Goal: Information Seeking & Learning: Learn about a topic

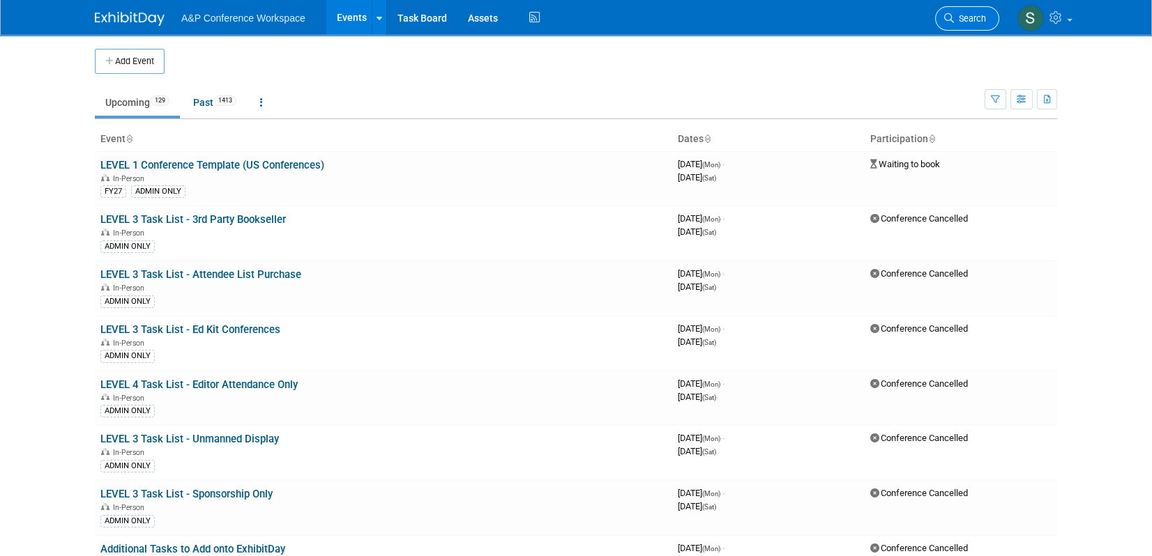
click at [941, 18] on link "Search" at bounding box center [967, 18] width 64 height 24
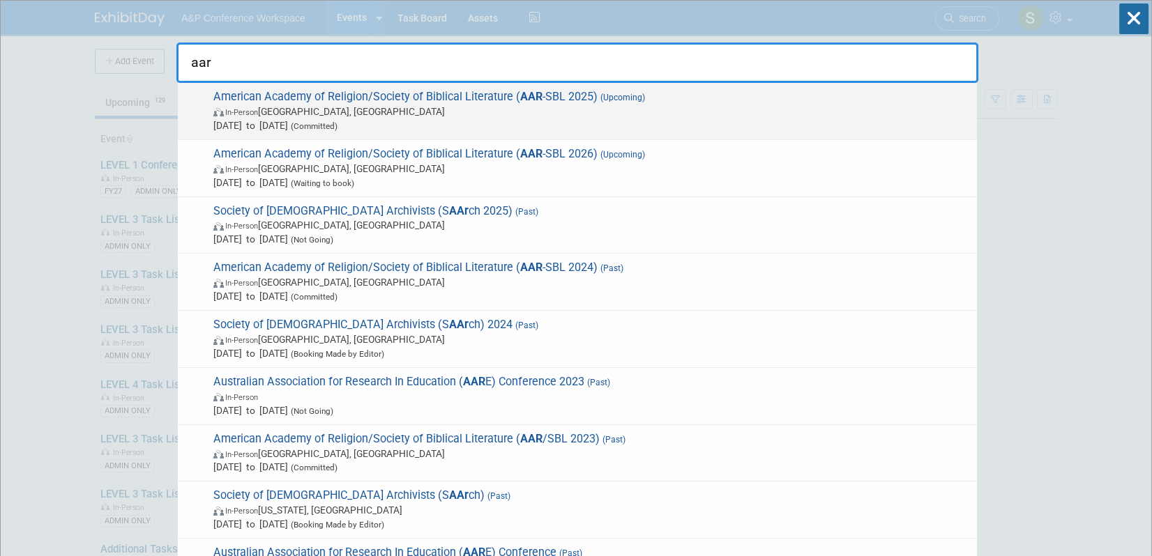
type input "aar"
click at [459, 107] on span "In-Person Boston, MA" at bounding box center [591, 112] width 757 height 14
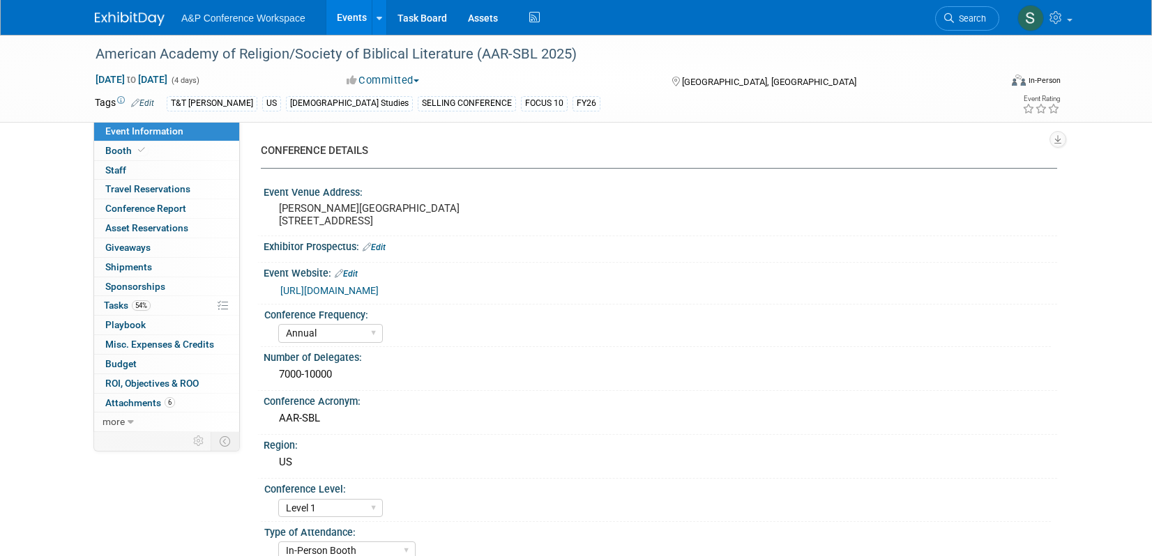
select select "Annual"
select select "Level 1"
select select "In-Person Booth"
select select "[DEMOGRAPHIC_DATA] Studies"
select select "T&T Clark"
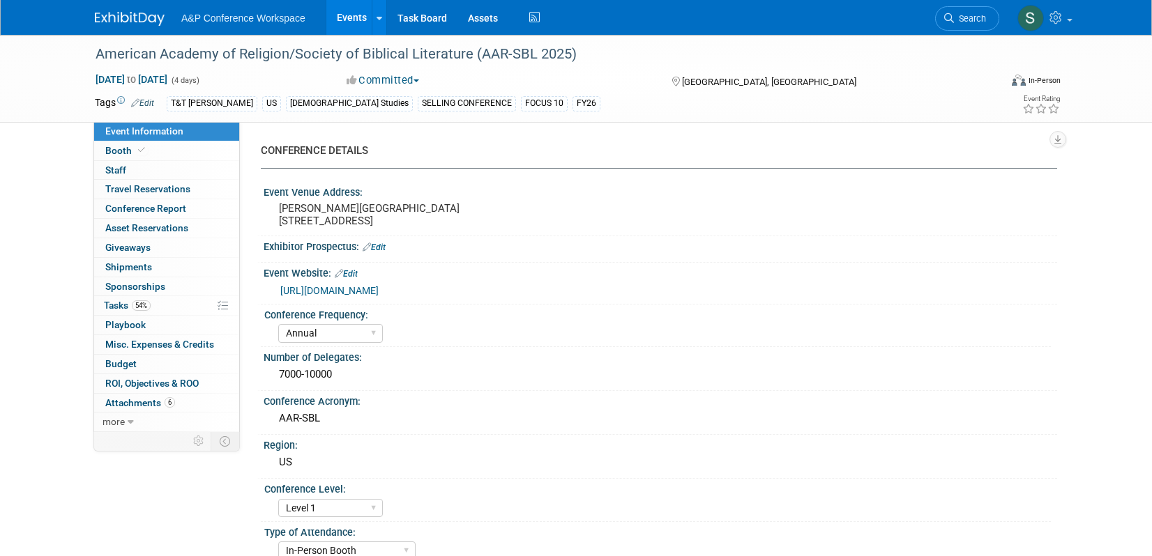
select select "Amanda Oney"
select select "Maria Rohde"
select select "Sophia Hettler"
select select "Networking/Commissioning"
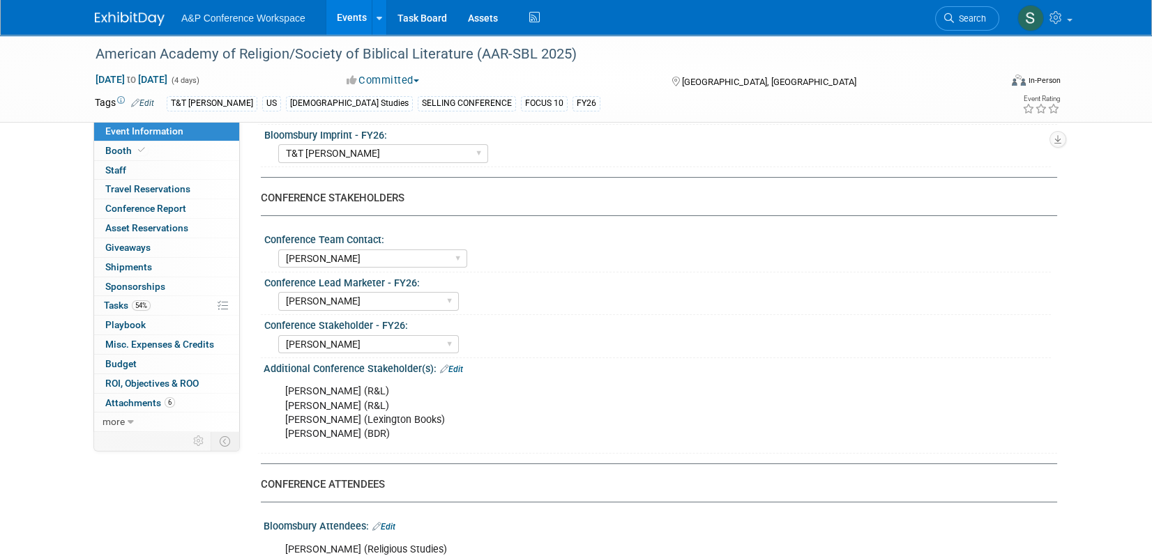
scroll to position [557, 0]
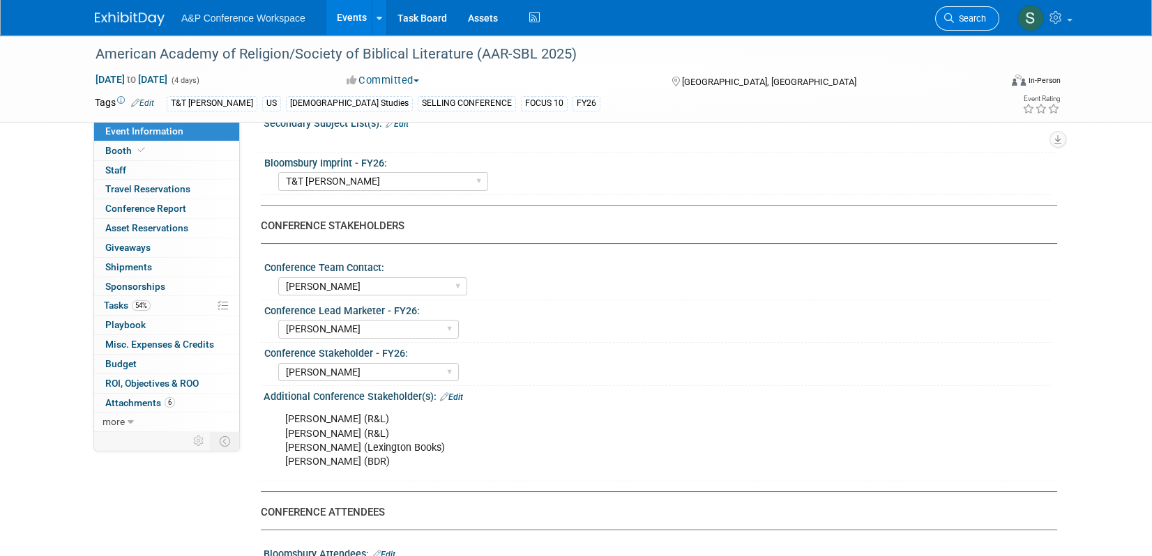
click at [987, 21] on link "Search" at bounding box center [967, 18] width 64 height 24
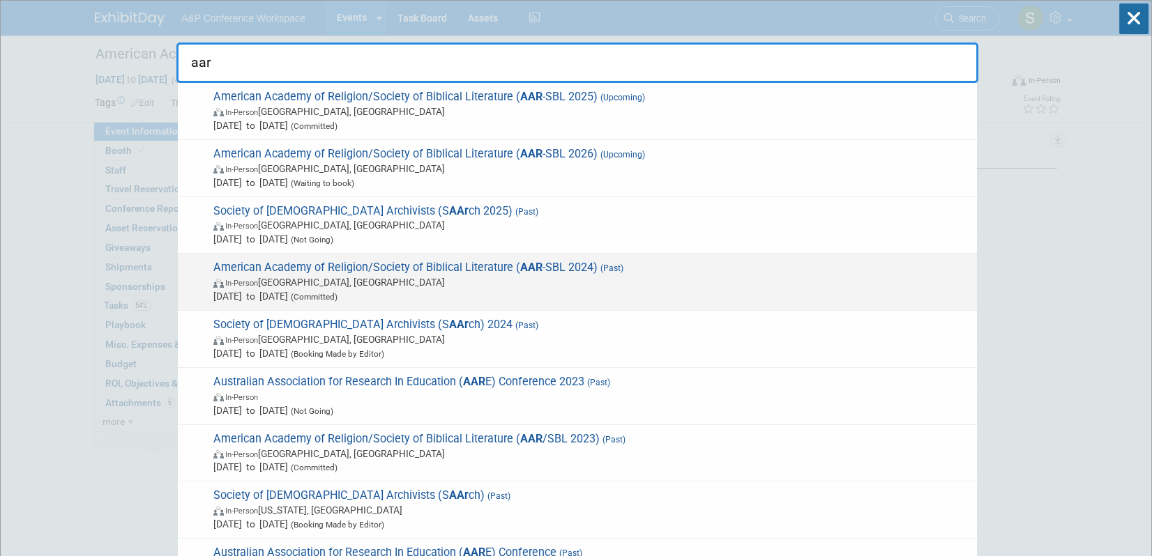
type input "aar"
click at [440, 271] on span "American Academy of Religion/Society of Biblical Literature ( AAR -SBL 2024) (P…" at bounding box center [589, 282] width 761 height 43
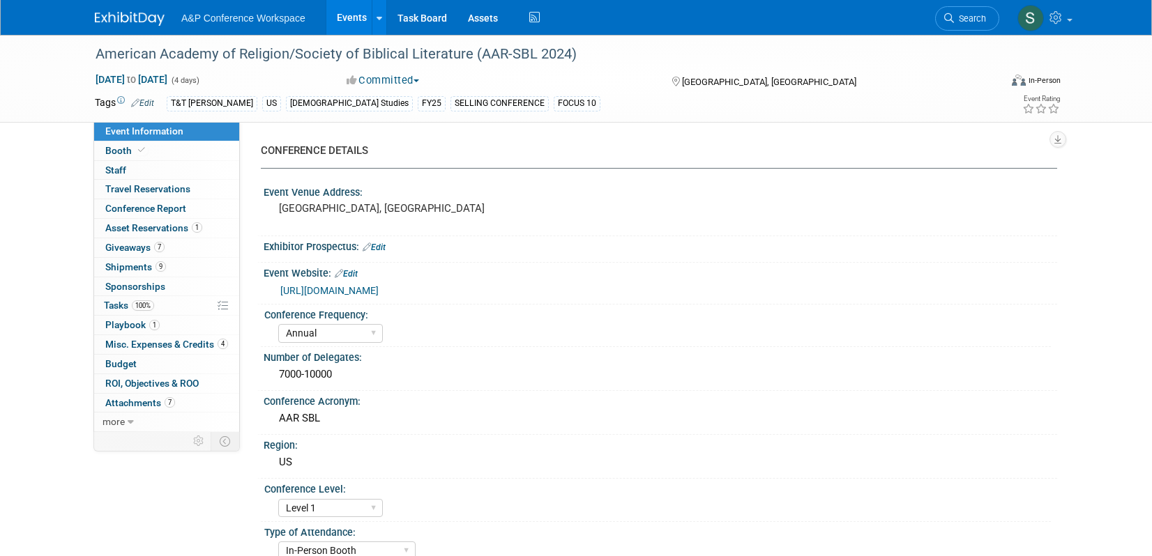
select select "Annual"
select select "Level 1"
select select "In-Person Booth"
select select "[PERSON_NAME]"
click at [158, 211] on span "Conference Report" at bounding box center [145, 208] width 81 height 11
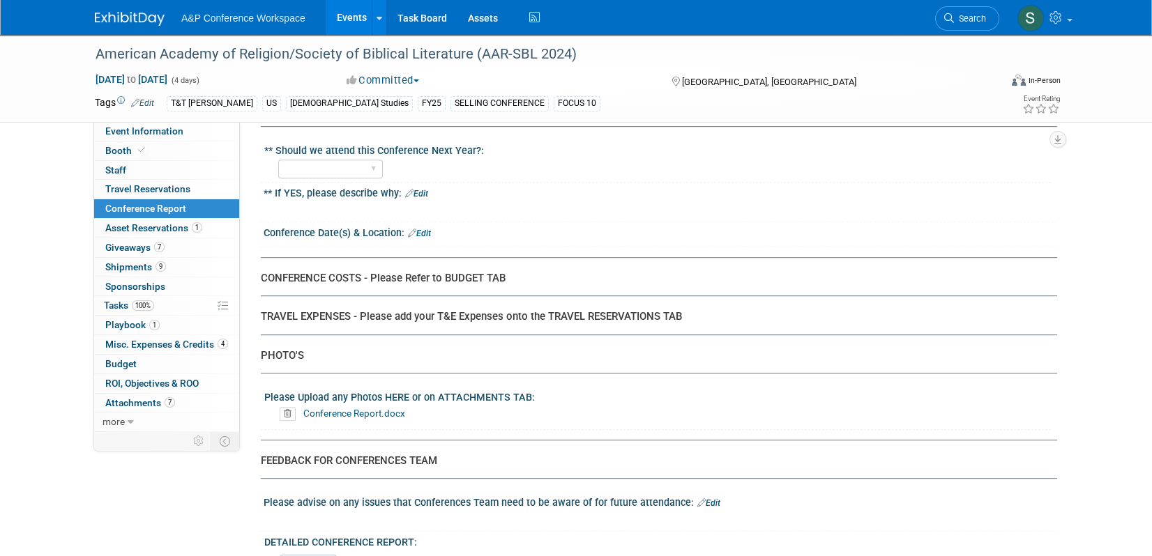
scroll to position [2702, 0]
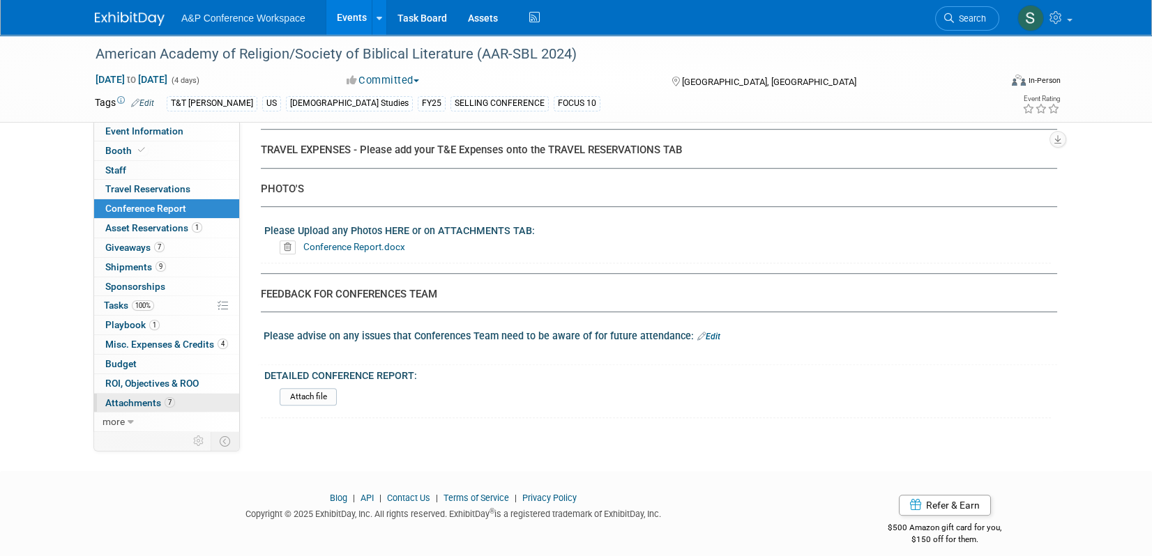
click at [141, 394] on link "7 Attachments 7" at bounding box center [166, 403] width 145 height 19
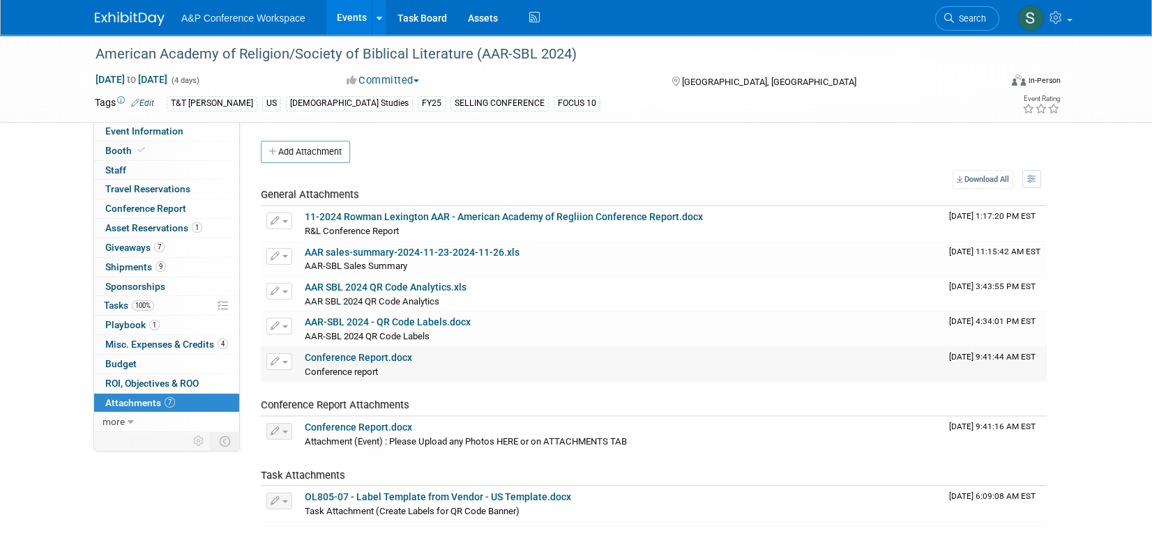
click at [338, 355] on link "Conference Report.docx" at bounding box center [358, 357] width 107 height 11
click at [962, 13] on span "Search" at bounding box center [970, 18] width 32 height 10
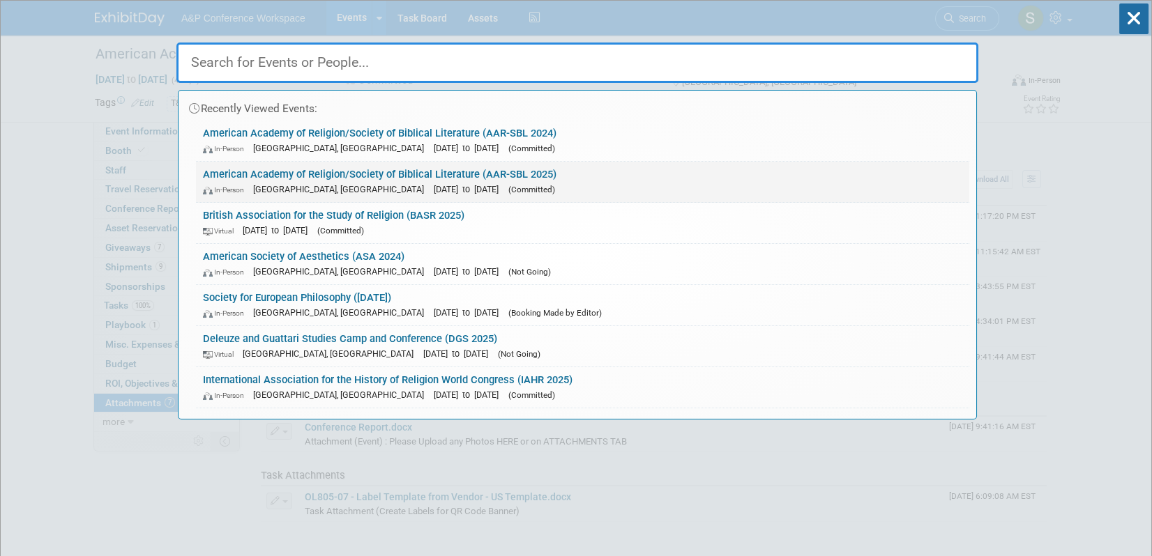
click at [517, 185] on div "In-Person Boston, MA Nov 22, 2025 to Nov 25, 2025 (Committed)" at bounding box center [582, 189] width 759 height 15
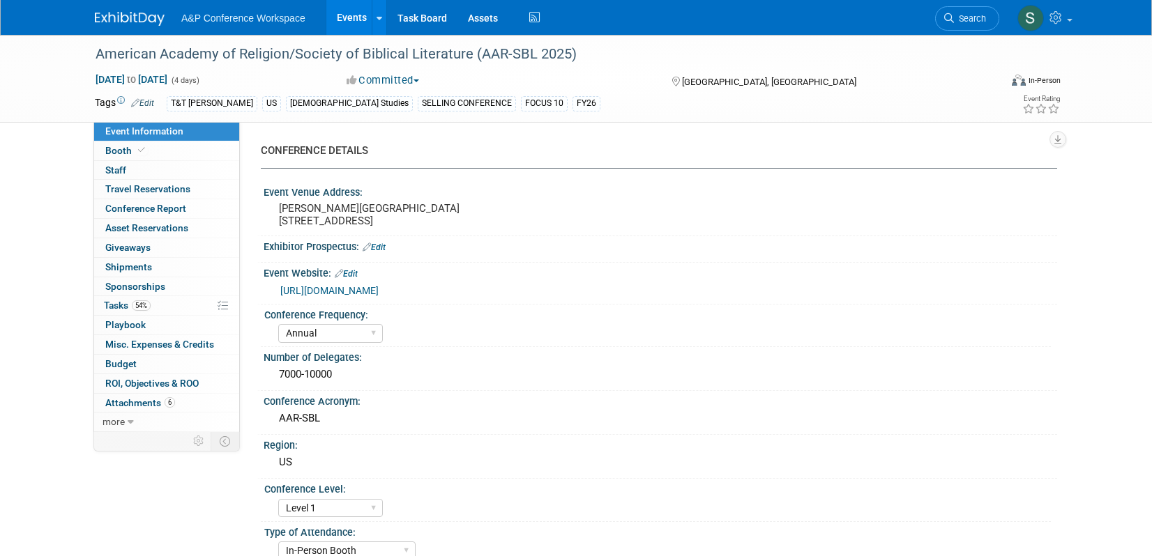
select select "Annual"
select select "Level 1"
select select "In-Person Booth"
select select "[DEMOGRAPHIC_DATA] Studies"
select select "T&T [PERSON_NAME]"
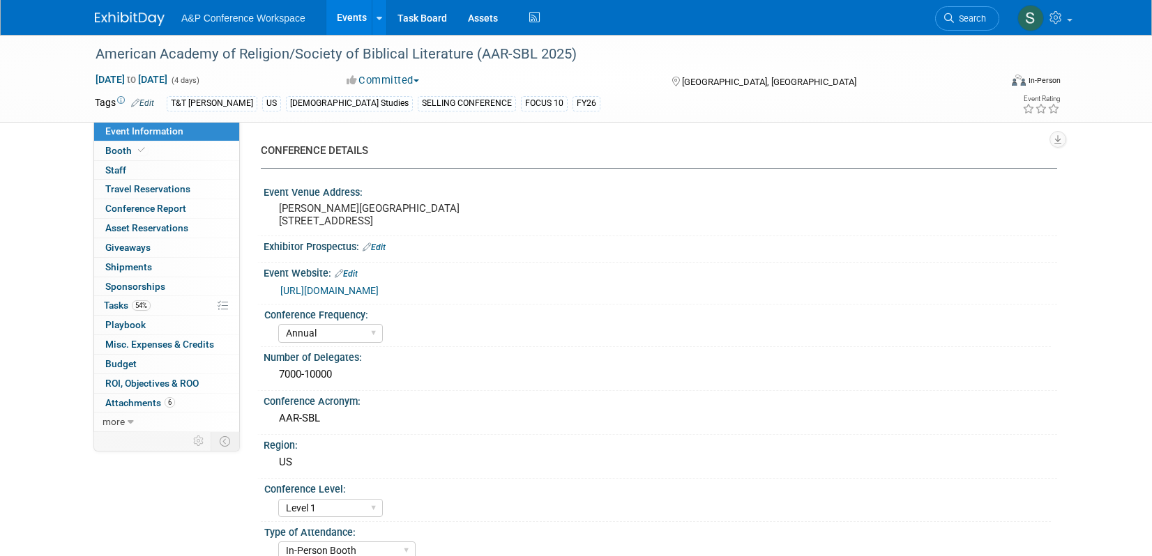
select select "[PERSON_NAME]"
select select "Networking/Commissioning"
click at [182, 152] on link "Booth" at bounding box center [166, 151] width 145 height 19
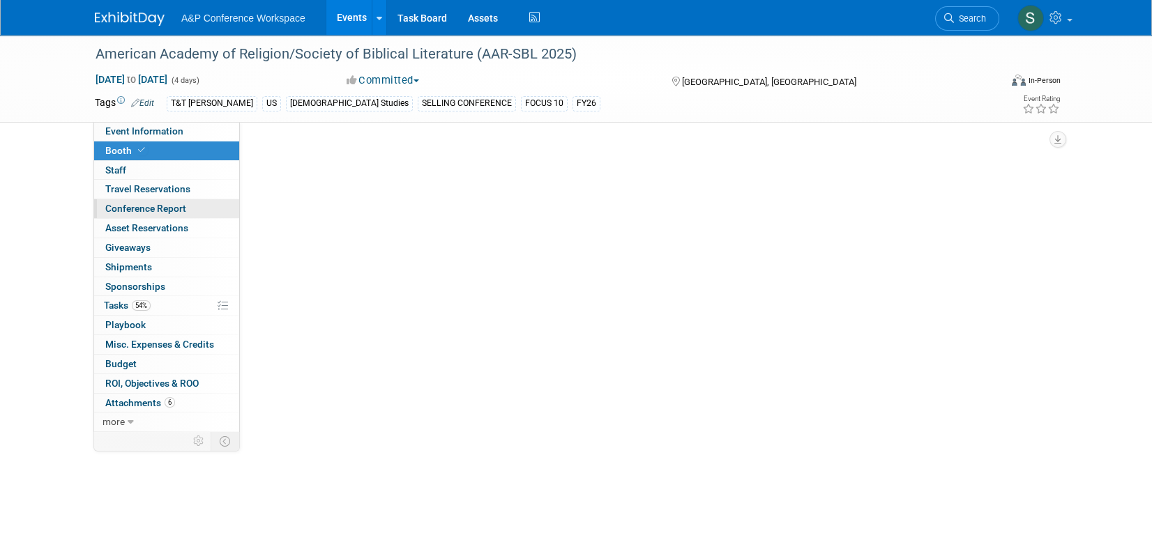
select select "CUAP"
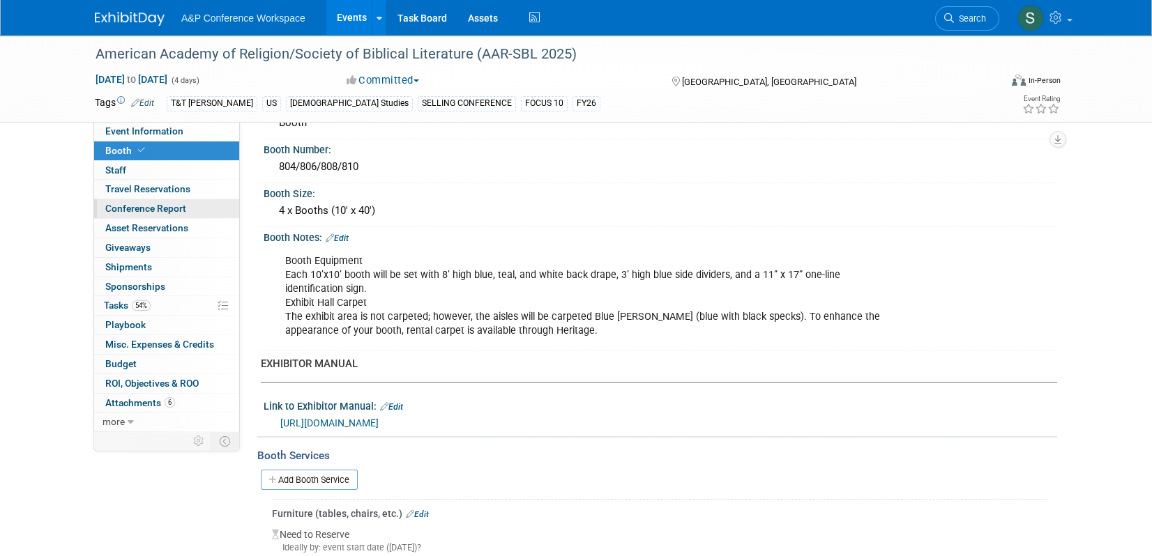
scroll to position [294, 0]
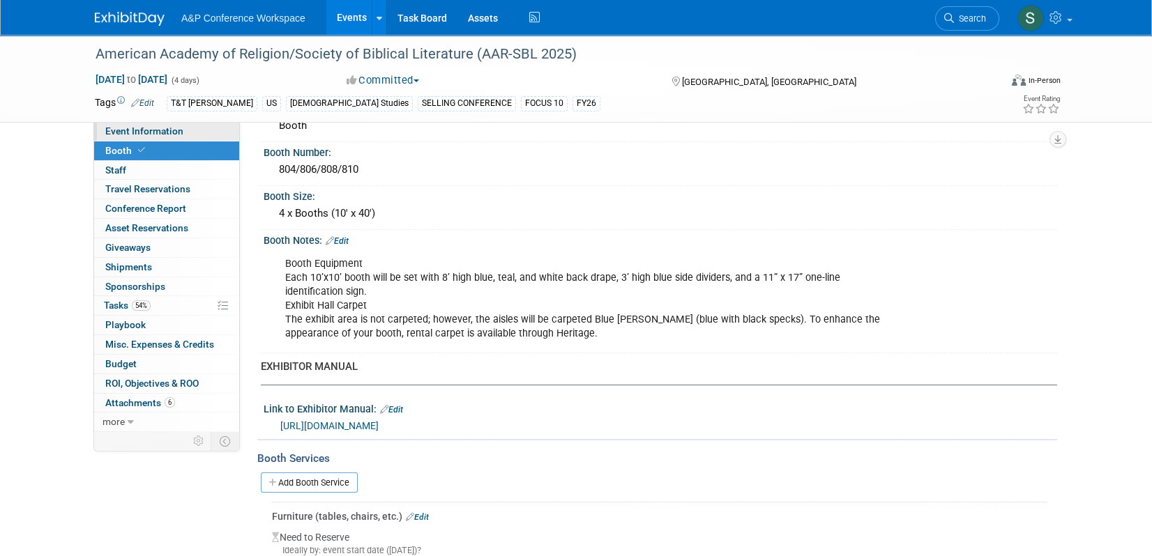
click at [133, 135] on span "Event Information" at bounding box center [144, 131] width 78 height 11
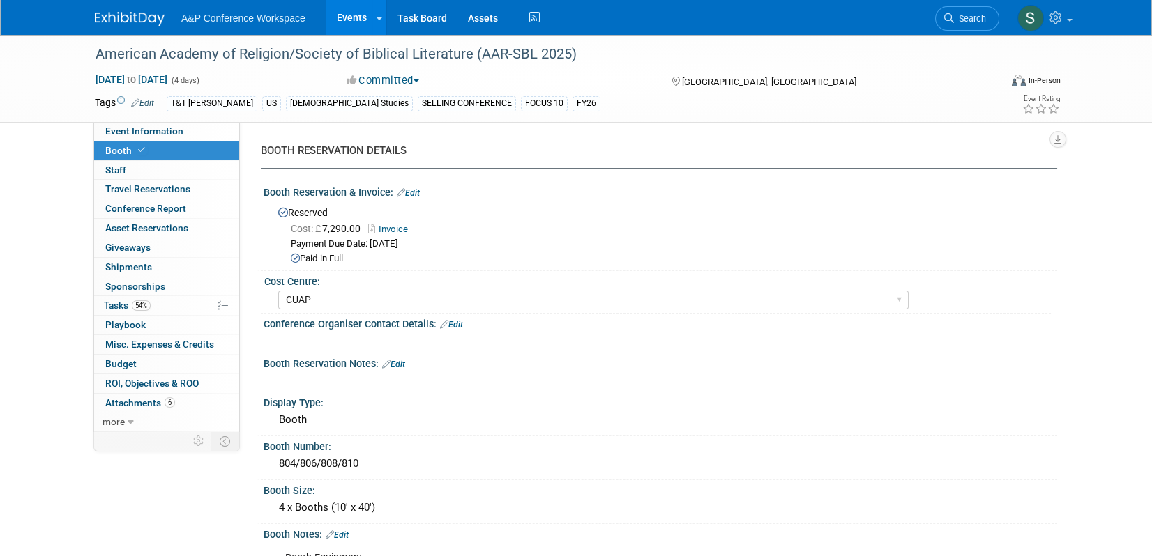
select select "Annual"
select select "Level 1"
select select "In-Person Booth"
select select "[DEMOGRAPHIC_DATA] Studies"
select select "T&T Clark"
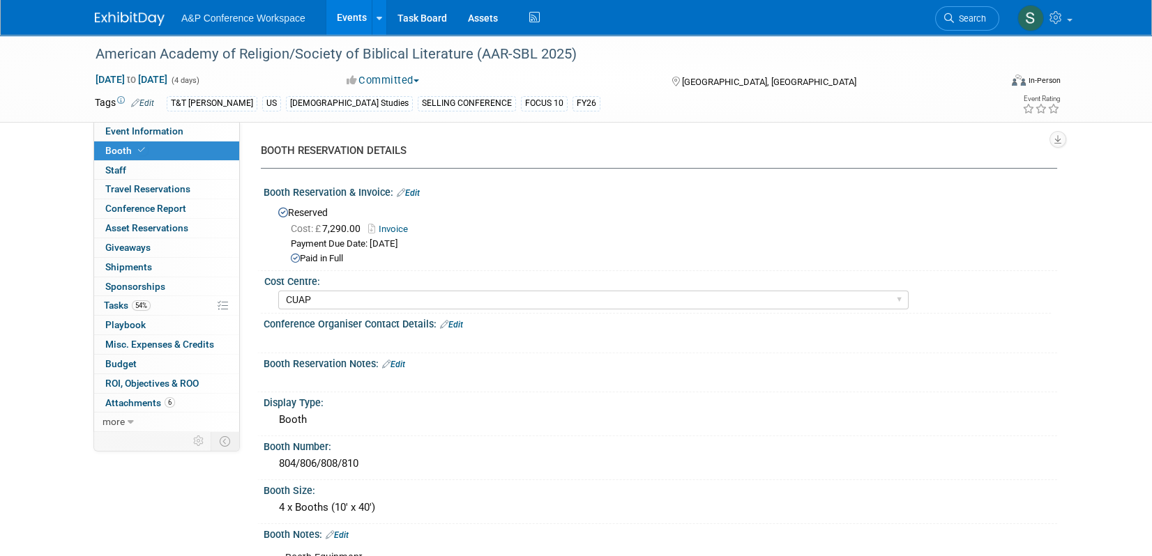
select select "[PERSON_NAME]"
select select "Networking/Commissioning"
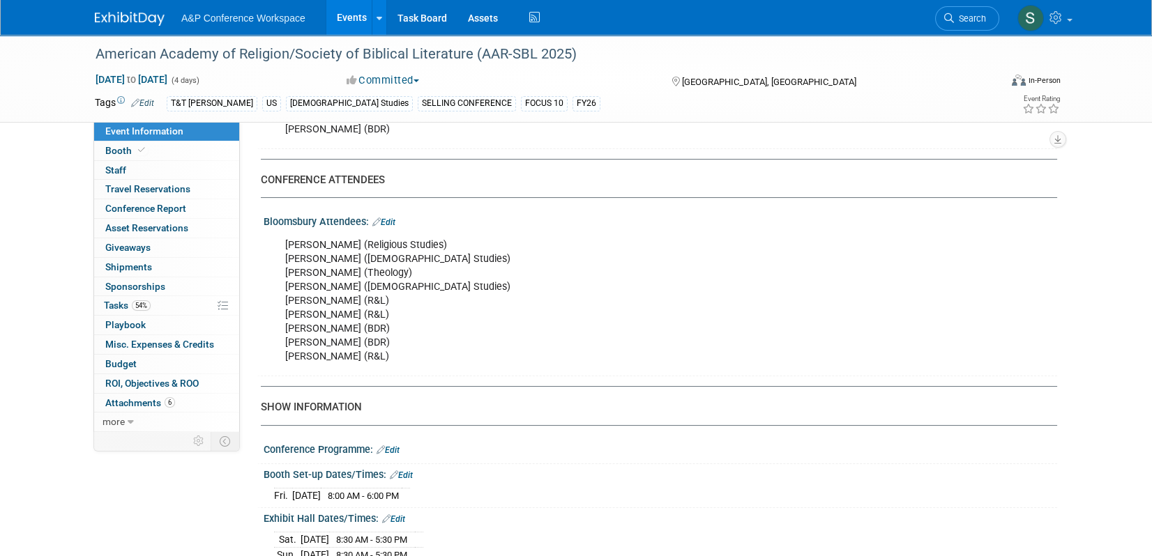
scroll to position [1185, 0]
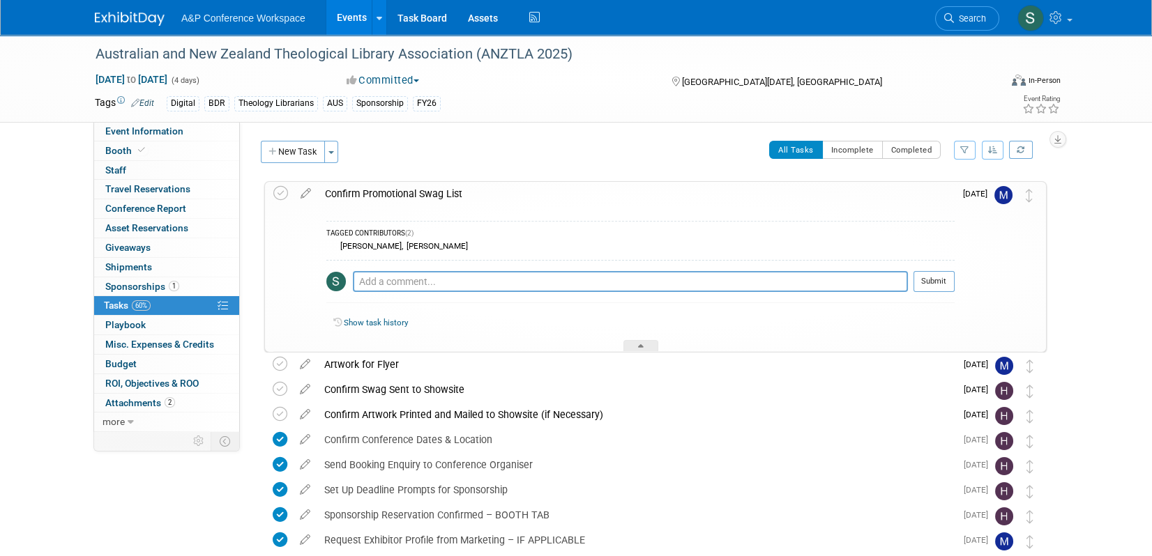
click at [505, 137] on div "CONFERENCE DETAILS Event Venue Address: The [GEOGRAPHIC_DATA], [GEOGRAPHIC_DATA…" at bounding box center [648, 277] width 817 height 310
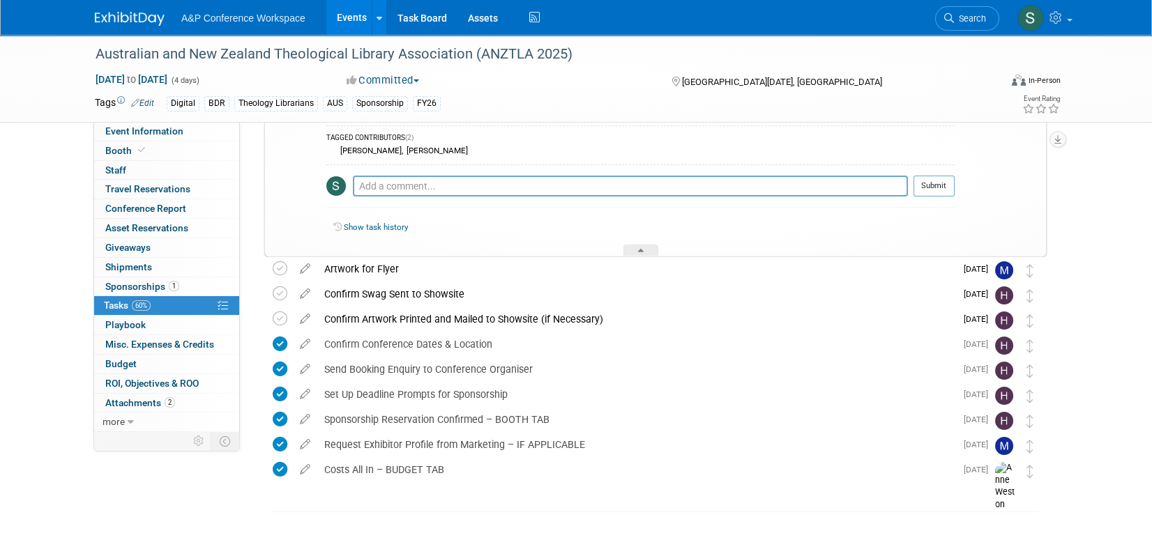
scroll to position [107, 0]
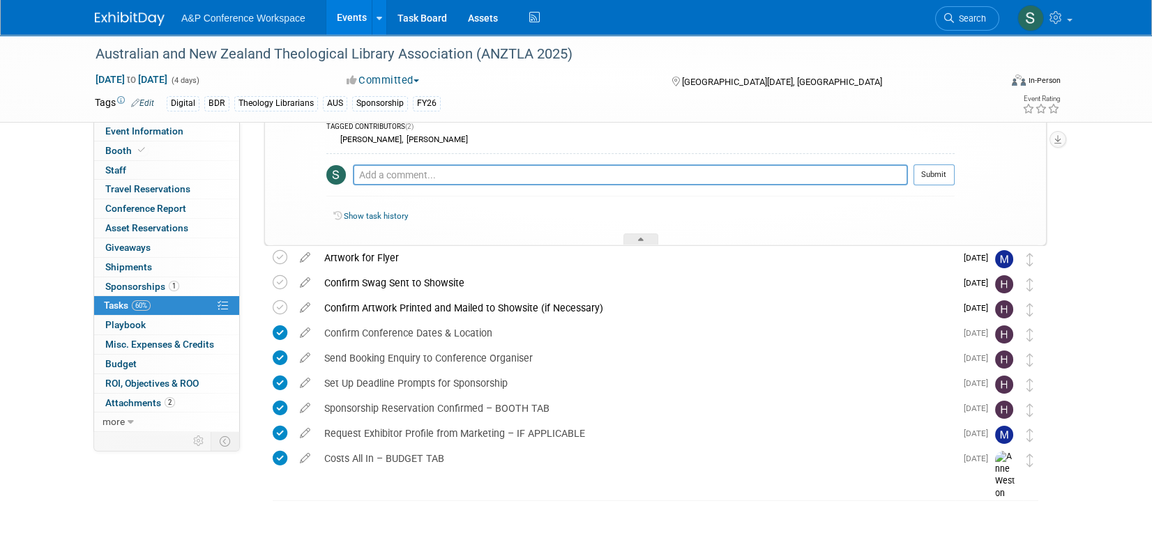
click at [1095, 176] on div "Australian and New Zealand Theological Library Association (ANZTLA 2025) [DATE]…" at bounding box center [576, 242] width 1152 height 629
click at [1091, 266] on div "Australian and New Zealand Theological Library Association (ANZTLA 2025) [DATE]…" at bounding box center [576, 242] width 1152 height 629
click at [1021, 529] on div "Australian and New Zealand Theological Library Association (ANZTLA 2025) [DATE]…" at bounding box center [576, 242] width 1152 height 629
click at [117, 139] on link "Event Information" at bounding box center [166, 131] width 145 height 19
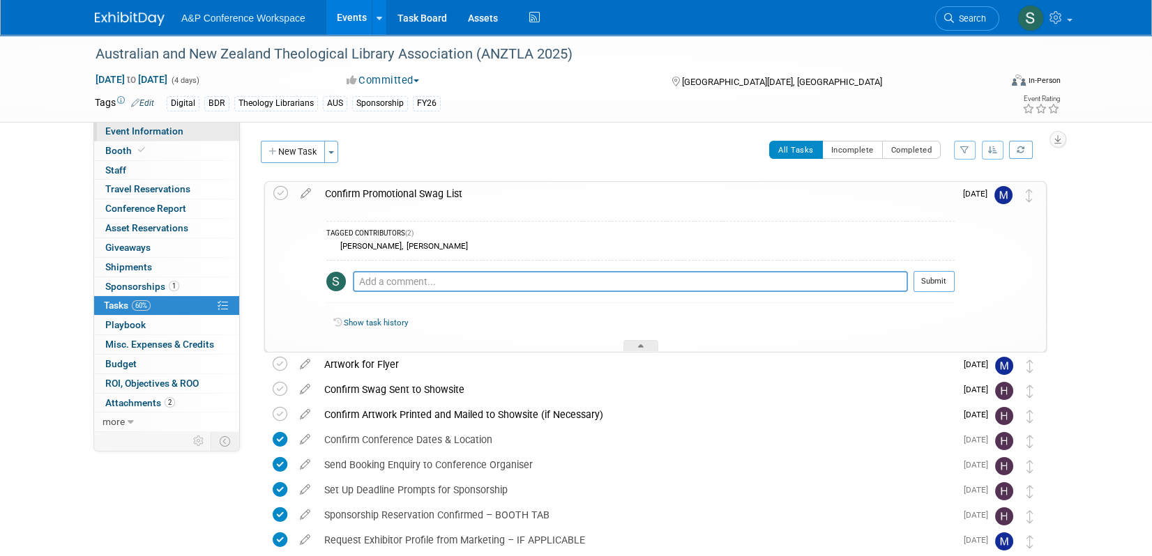
select select "Annual"
select select "Level 3"
select select "Sponsorship"
select select "Libraries"
select select "Bloomsbury Digital Resources"
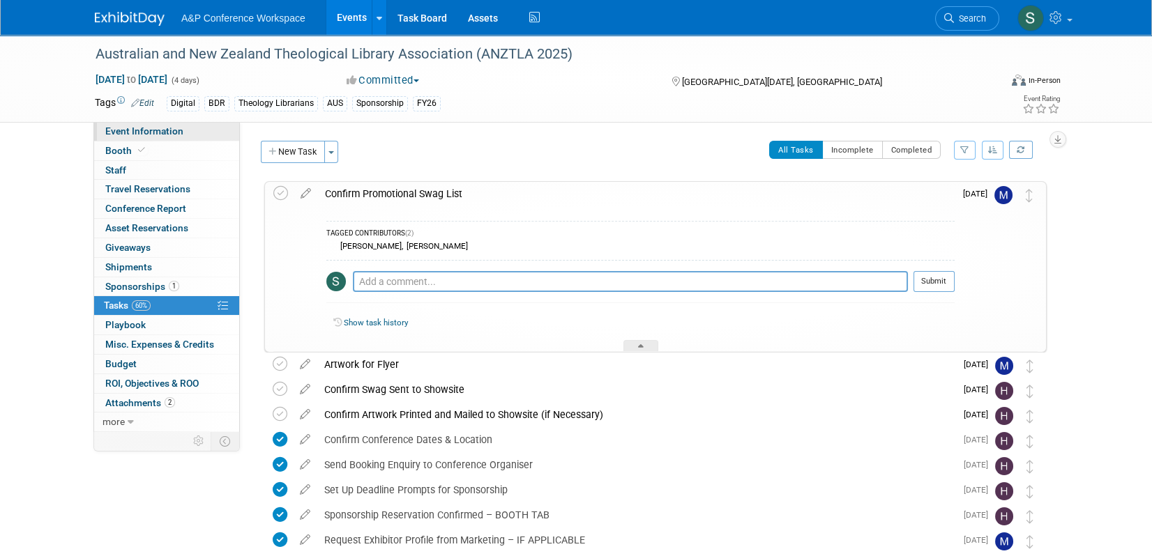
select select "[PERSON_NAME]"
select select "BDR Product Awareness and Trial Generation​"
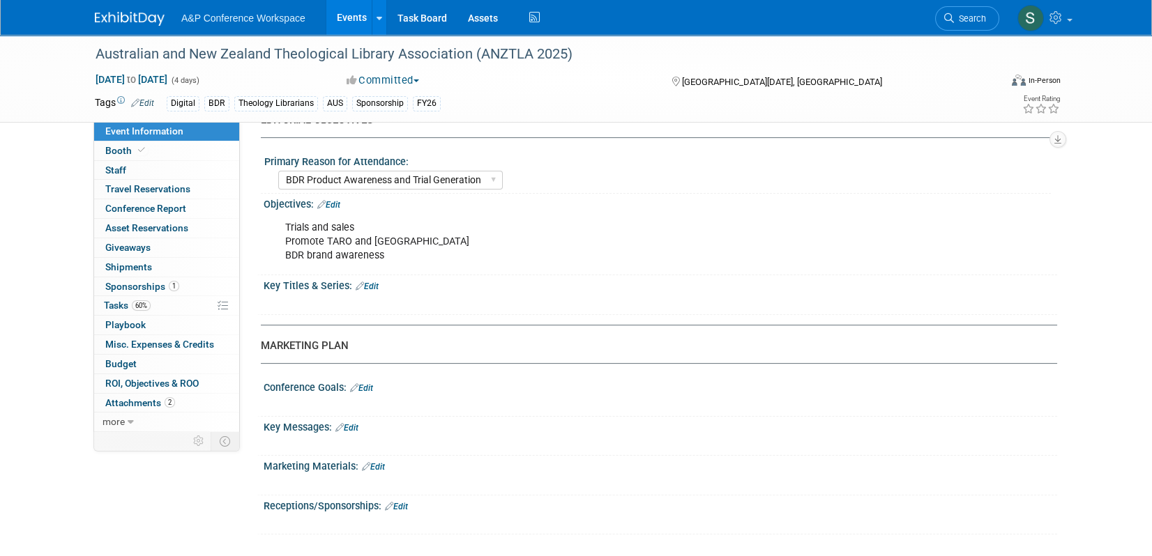
scroll to position [1226, 0]
click at [150, 151] on link "Booth" at bounding box center [166, 151] width 145 height 19
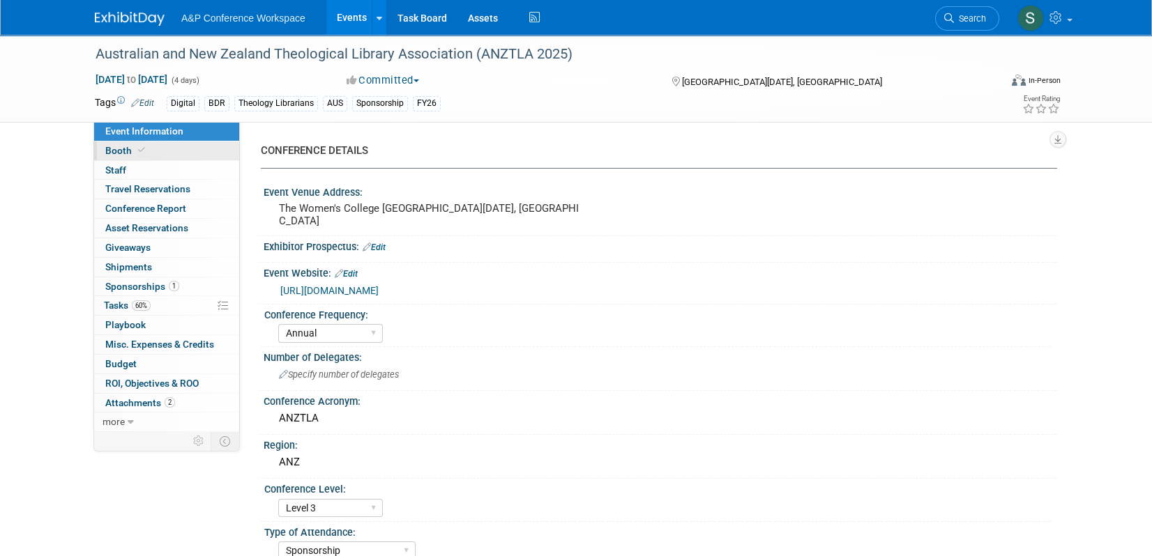
select select "DIGI"
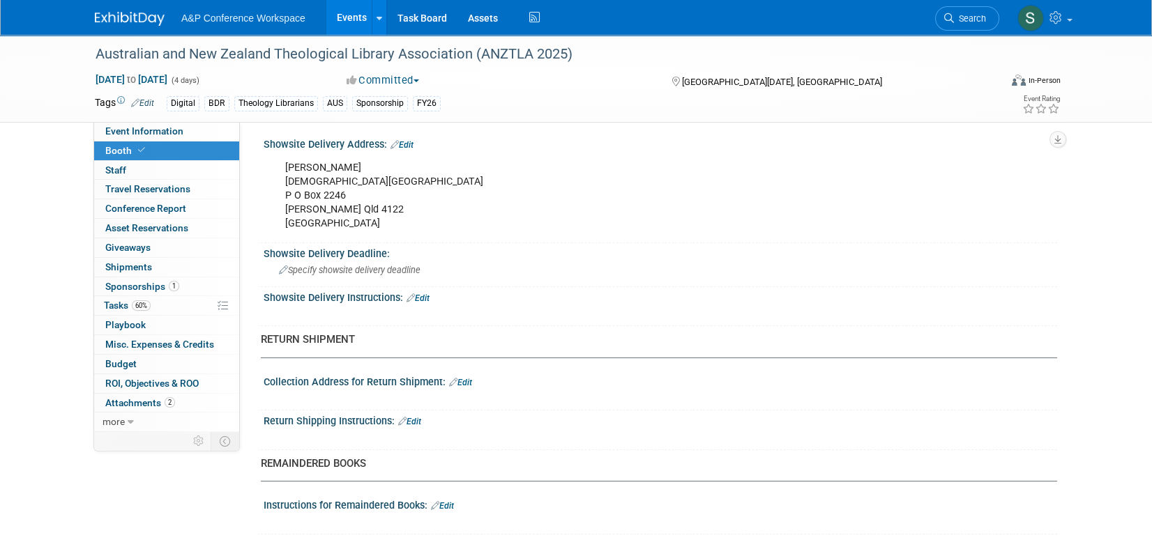
scroll to position [904, 0]
click at [123, 161] on link "0 Staff 0" at bounding box center [166, 170] width 145 height 19
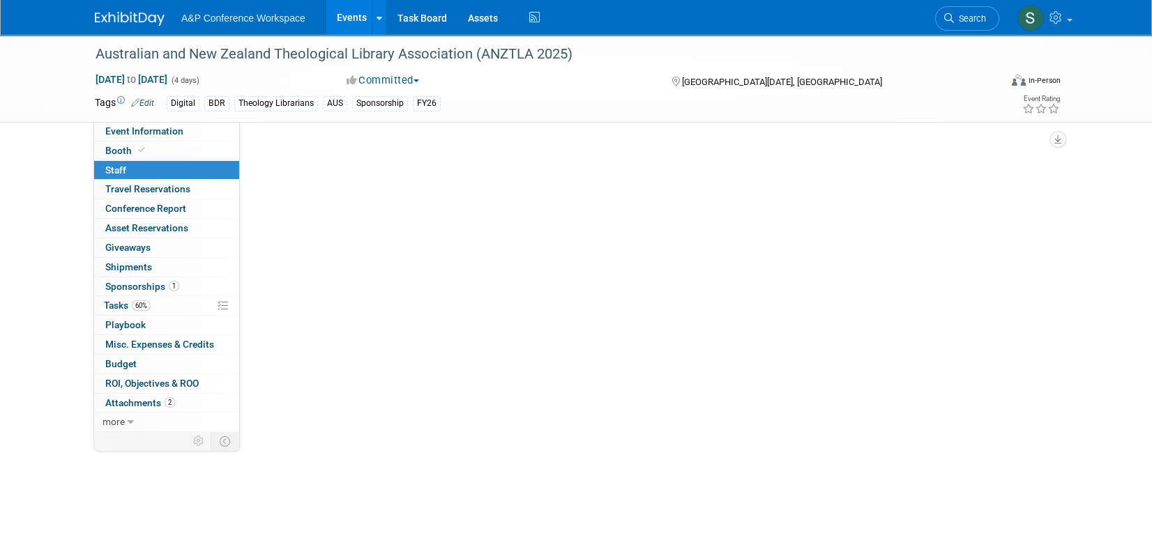
scroll to position [0, 0]
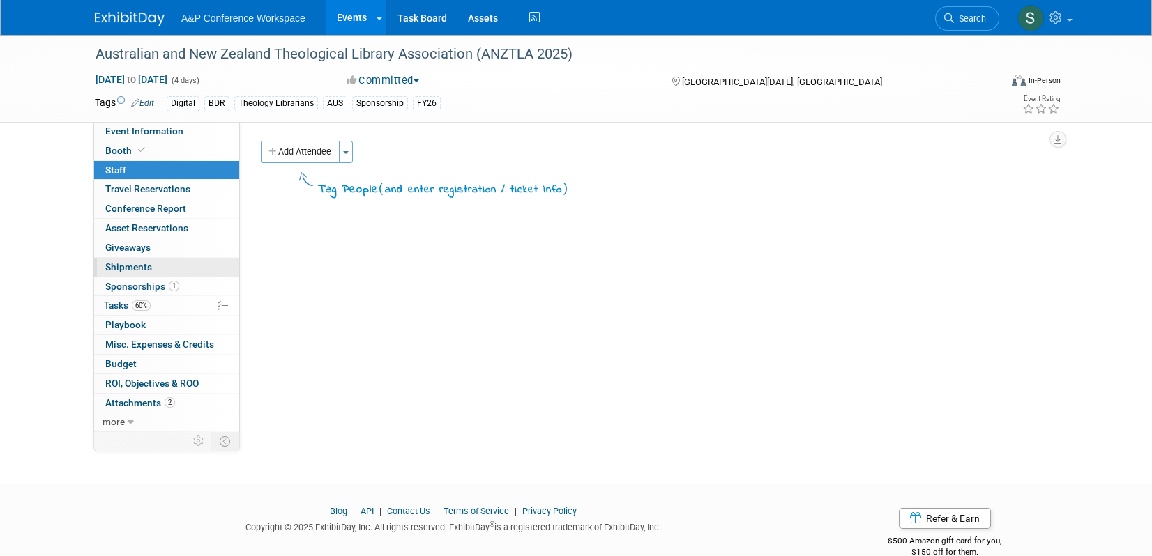
click at [149, 275] on link "0 Shipments 0" at bounding box center [166, 267] width 145 height 19
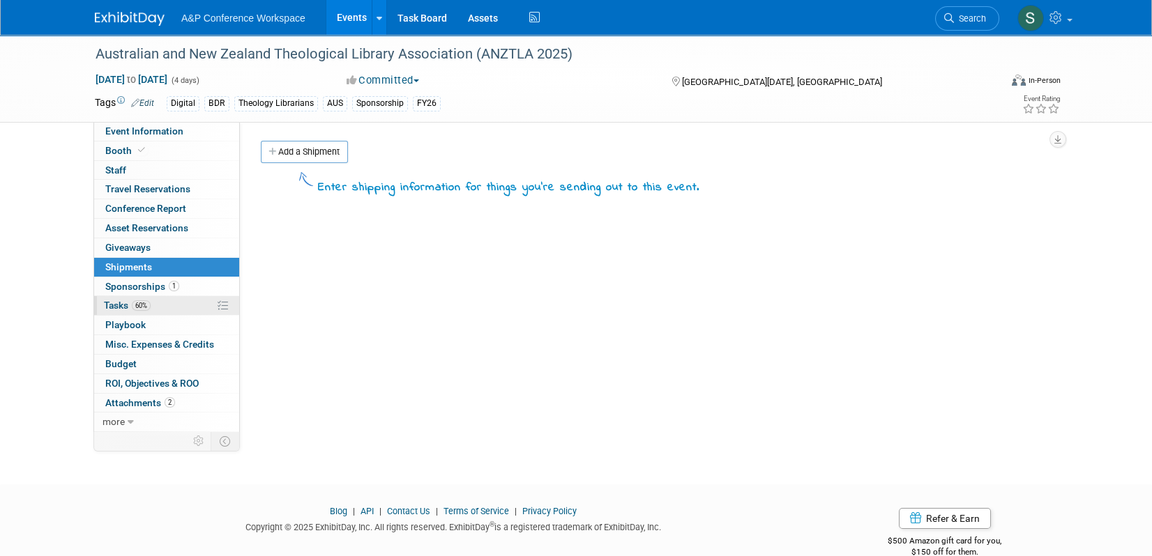
click at [147, 304] on span "60%" at bounding box center [141, 306] width 19 height 10
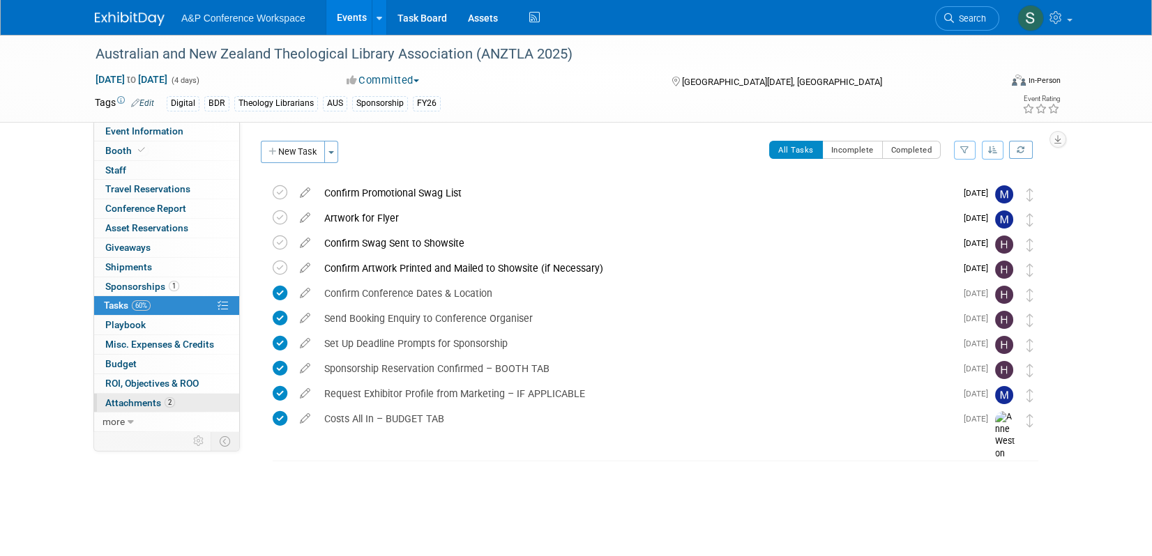
click at [172, 409] on link "2 Attachments 2" at bounding box center [166, 403] width 145 height 19
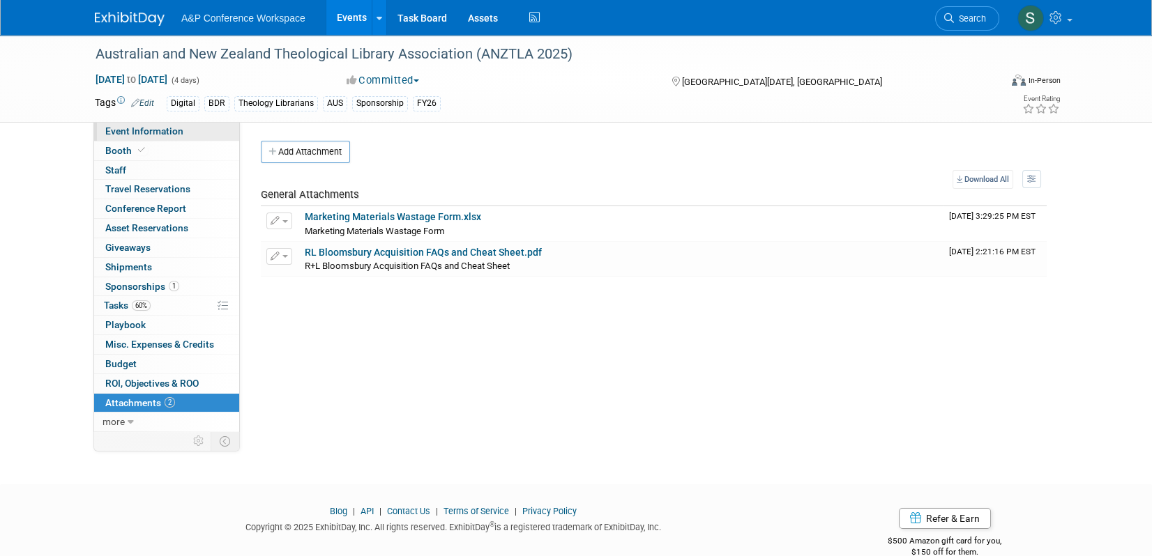
click at [167, 132] on span "Event Information" at bounding box center [144, 131] width 78 height 11
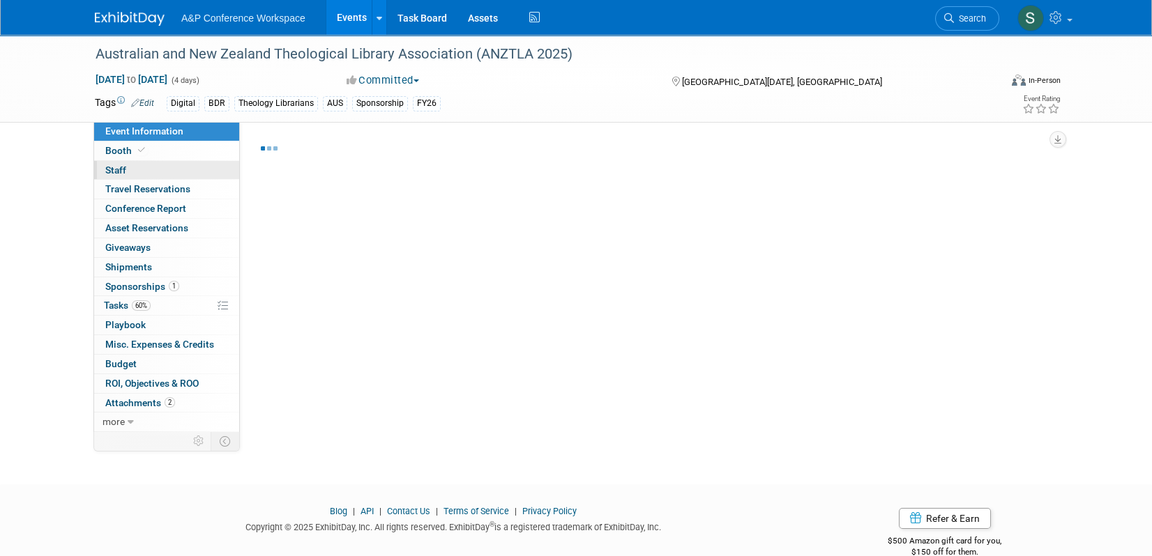
select select "Annual"
select select "Level 3"
select select "Sponsorship"
select select "Libraries"
select select "Bloomsbury Digital Resources"
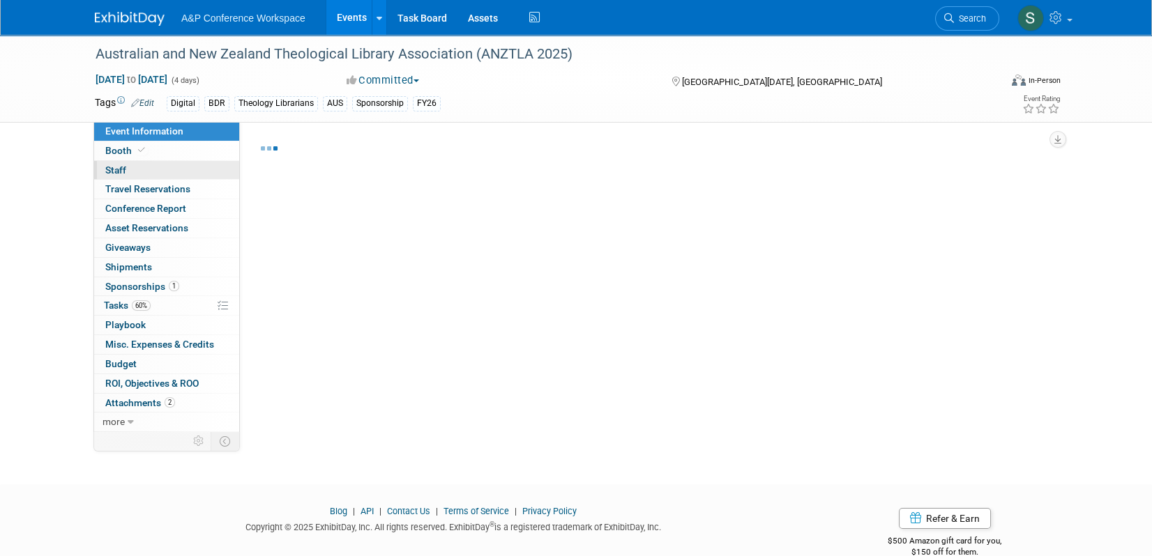
select select "[PERSON_NAME]"
select select "BDR Product Awareness and Trial Generation​"
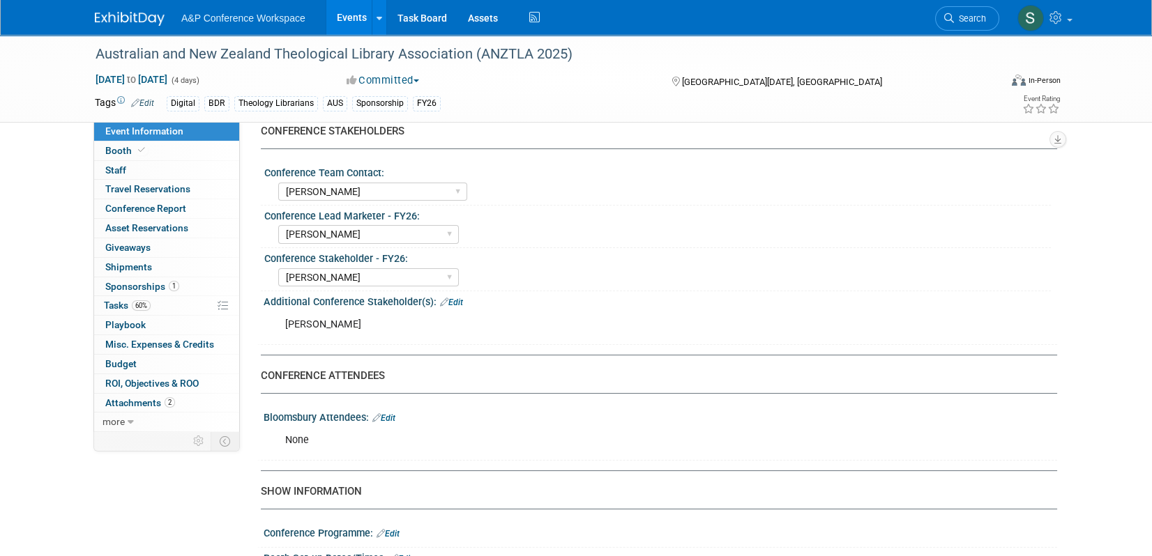
scroll to position [697, 0]
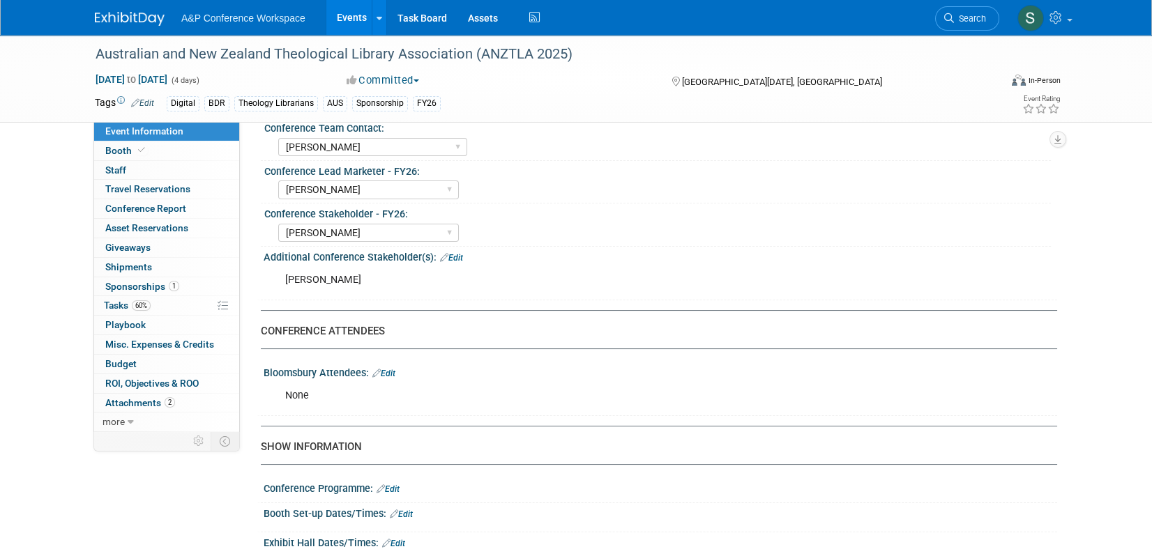
click at [238, 531] on div "Event Information Event Info Booth Booth 0 Staff 0 Staff 0 Travel Reservations …" at bounding box center [575, 200] width 983 height 1725
click at [178, 405] on link "2 Attachments 2" at bounding box center [166, 403] width 145 height 19
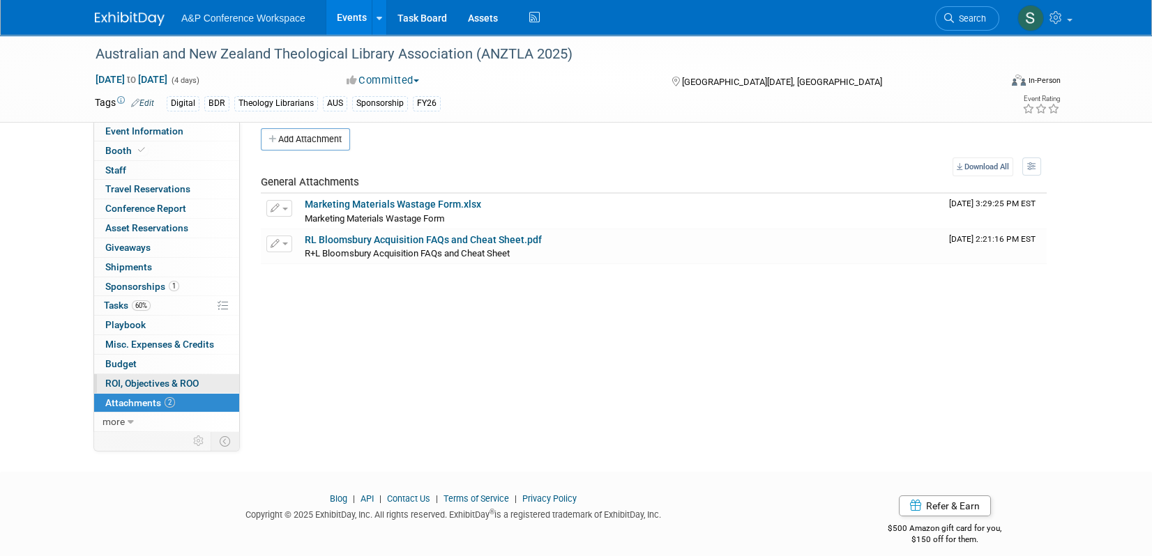
scroll to position [0, 0]
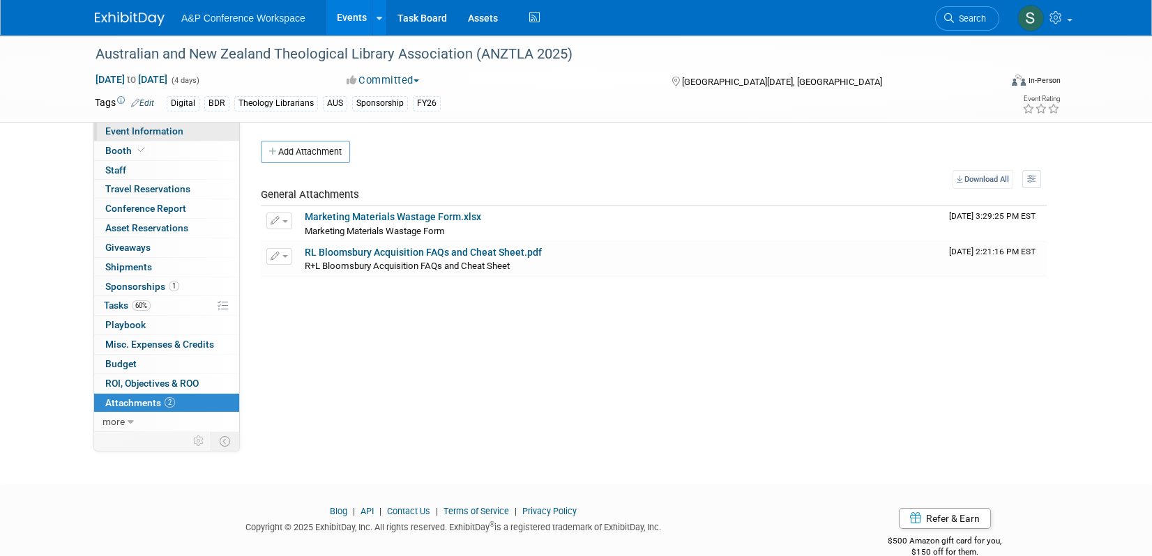
click at [164, 135] on span "Event Information" at bounding box center [144, 131] width 78 height 11
select select "Annual"
select select "Level 3"
select select "Sponsorship"
select select "Libraries"
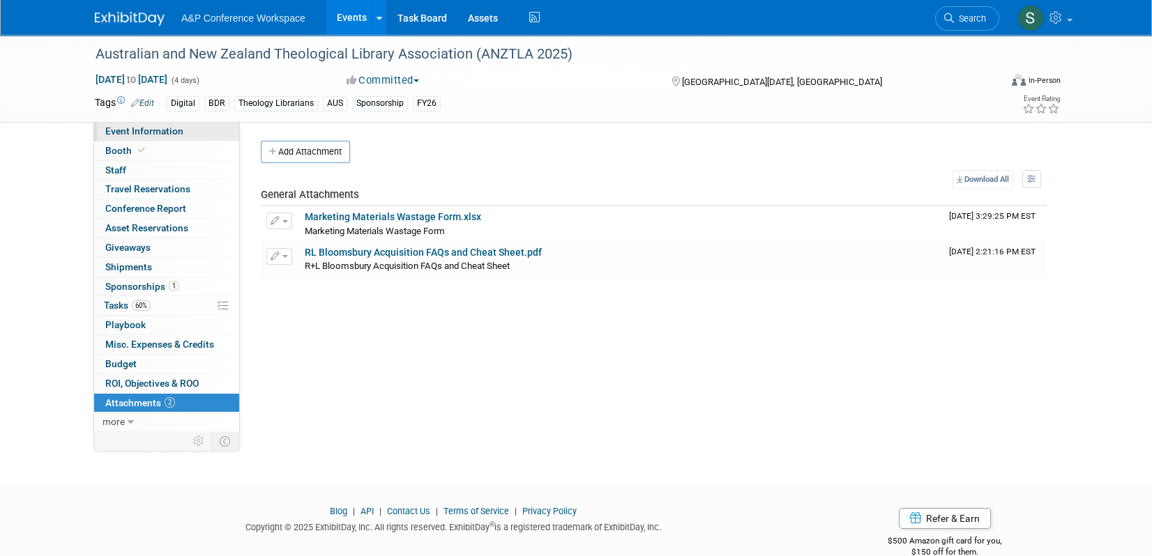
select select "Bloomsbury Digital Resources"
select select "[PERSON_NAME]"
select select "BDR Product Awareness and Trial Generation​"
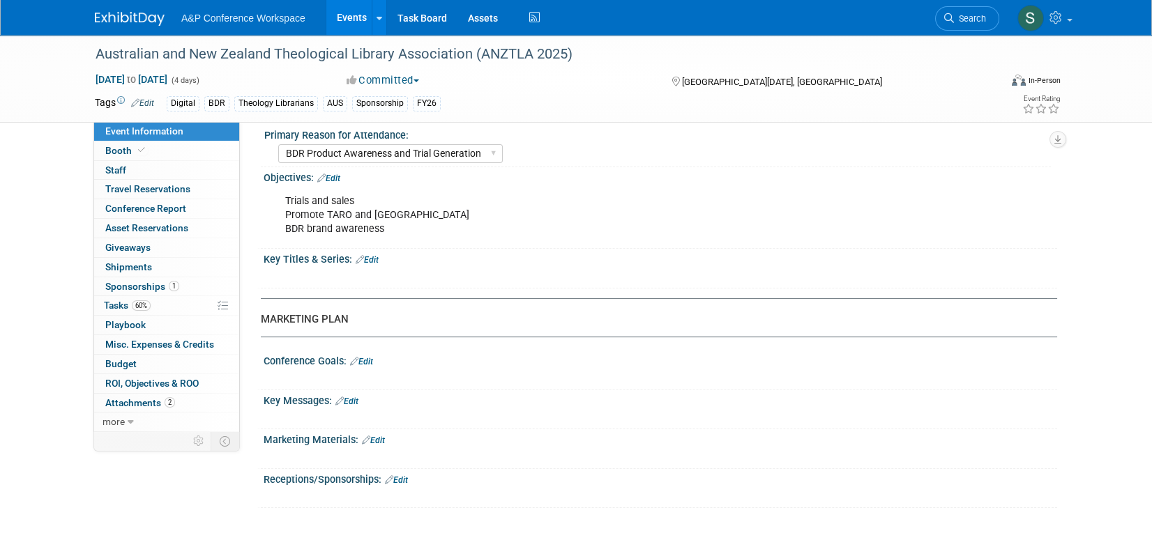
scroll to position [1139, 0]
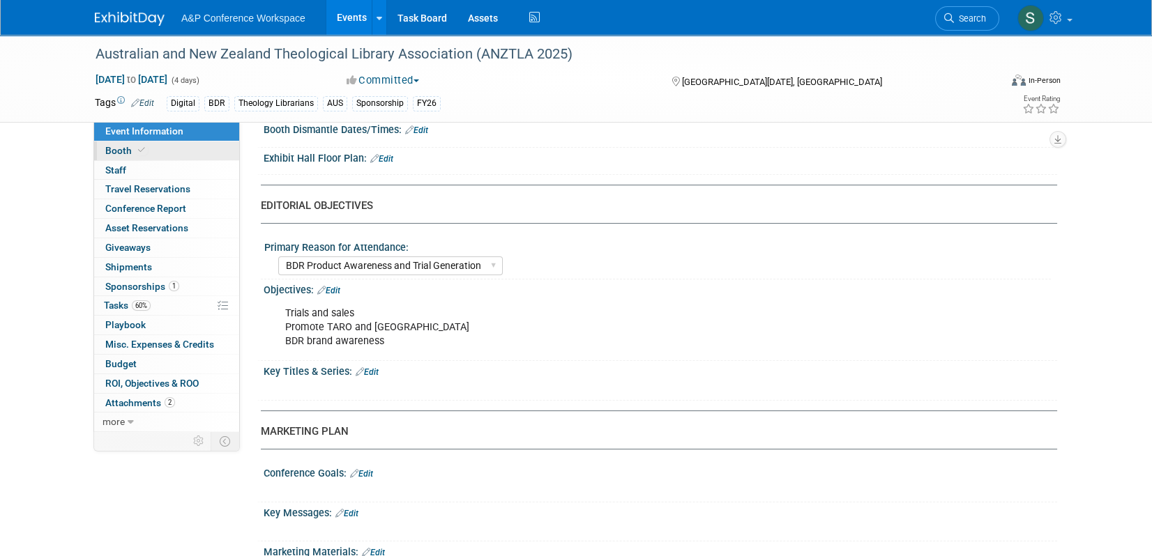
click at [153, 147] on link "Booth" at bounding box center [166, 151] width 145 height 19
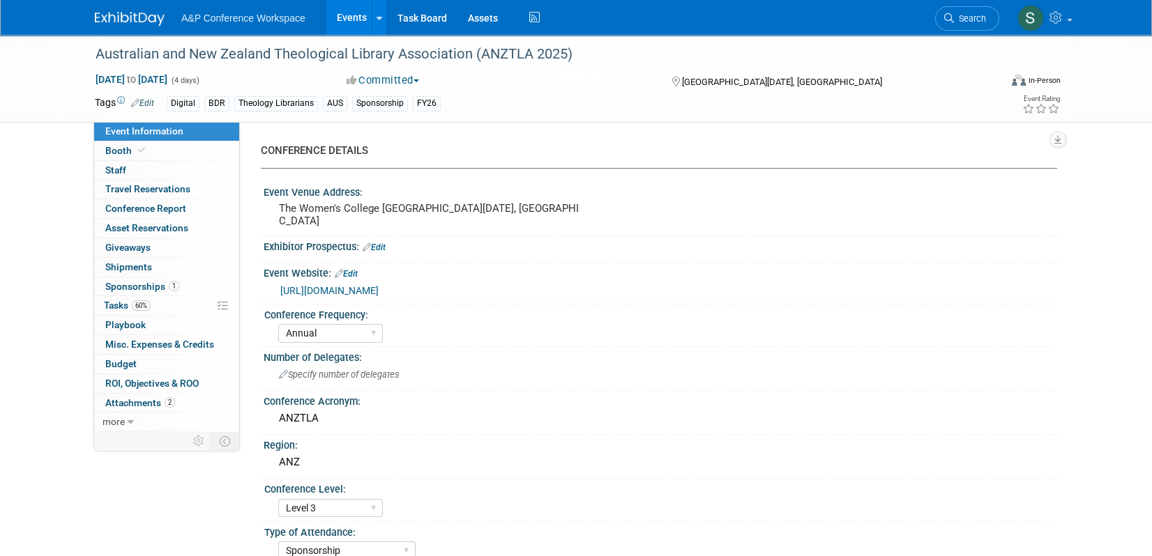
select select "DIGI"
